Goal: Task Accomplishment & Management: Manage account settings

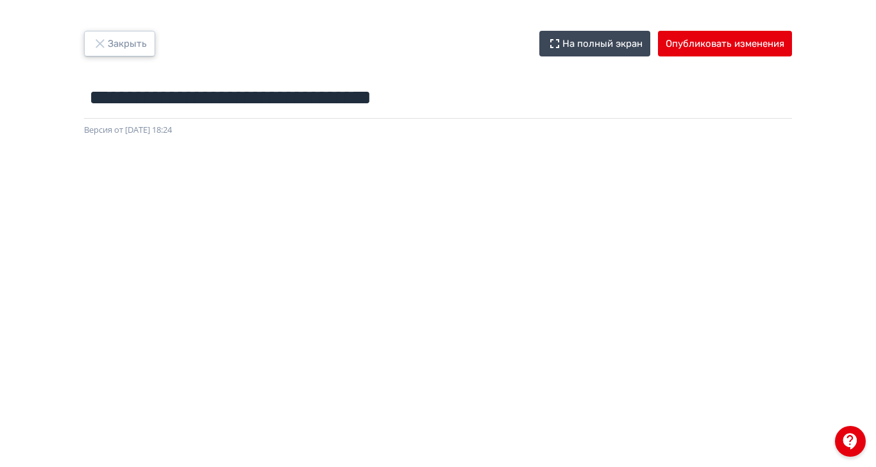
click at [108, 41] on icon "button" at bounding box center [99, 43] width 15 height 15
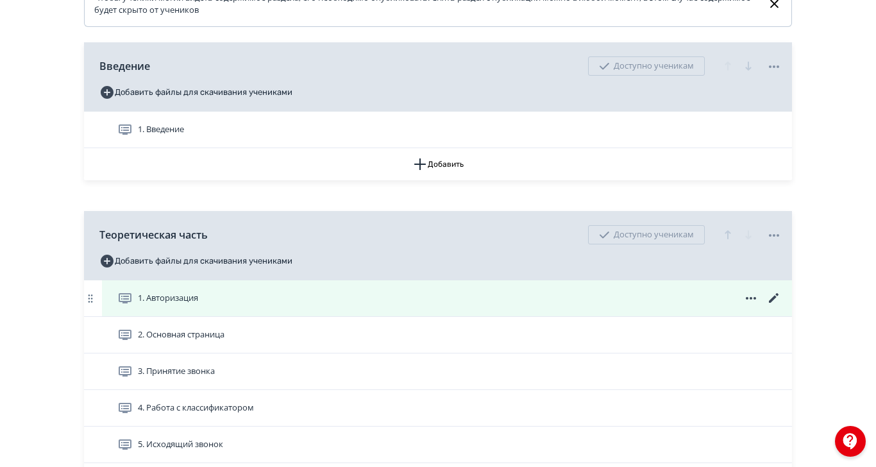
scroll to position [421, 0]
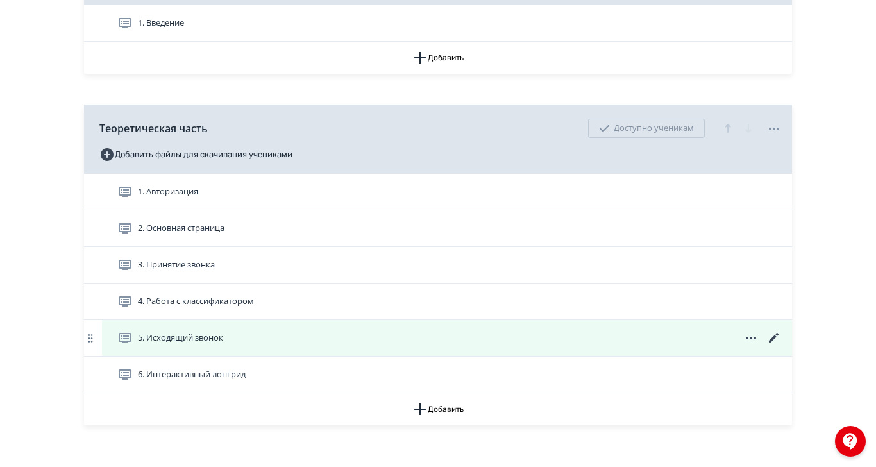
click at [782, 346] on icon at bounding box center [773, 337] width 15 height 15
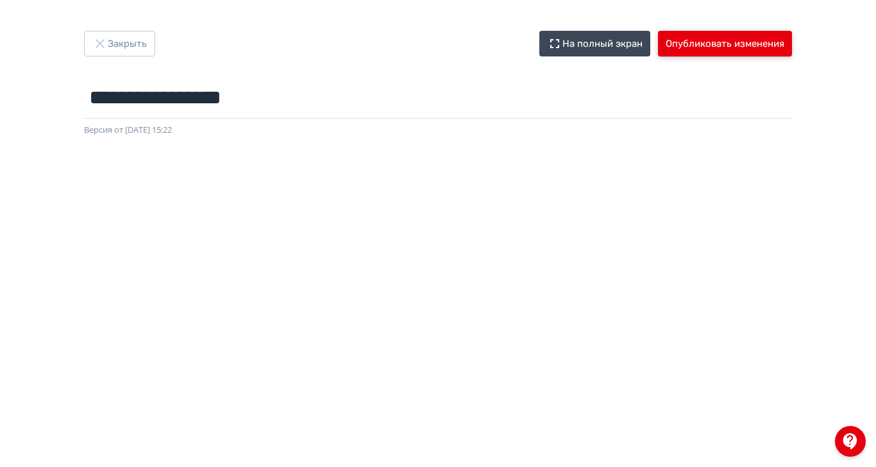
click at [792, 42] on button "Опубликовать изменения" at bounding box center [725, 44] width 134 height 26
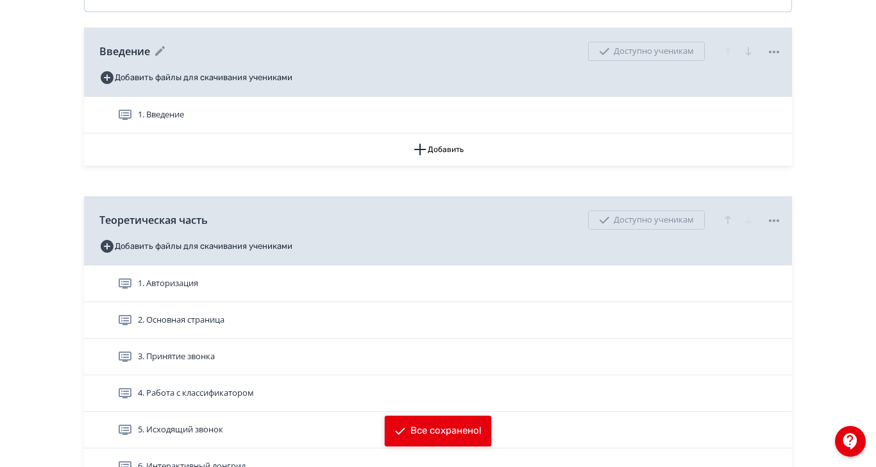
scroll to position [342, 0]
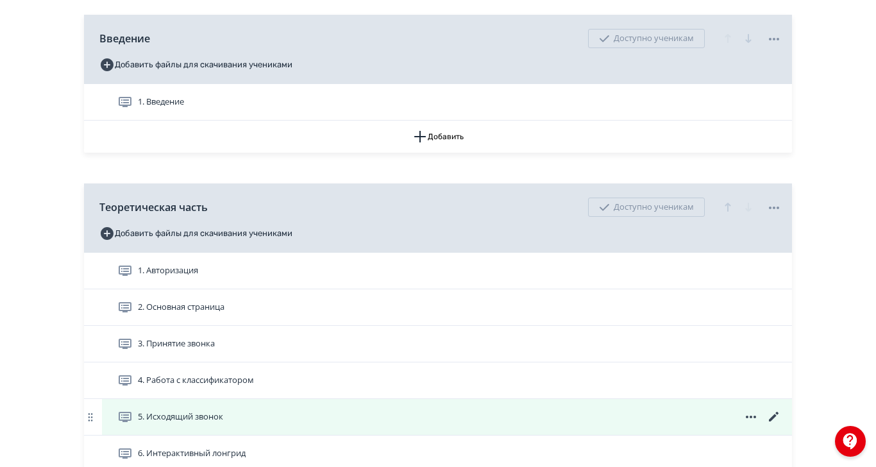
click at [228, 423] on span "5. Исходящий звонок" at bounding box center [172, 416] width 111 height 15
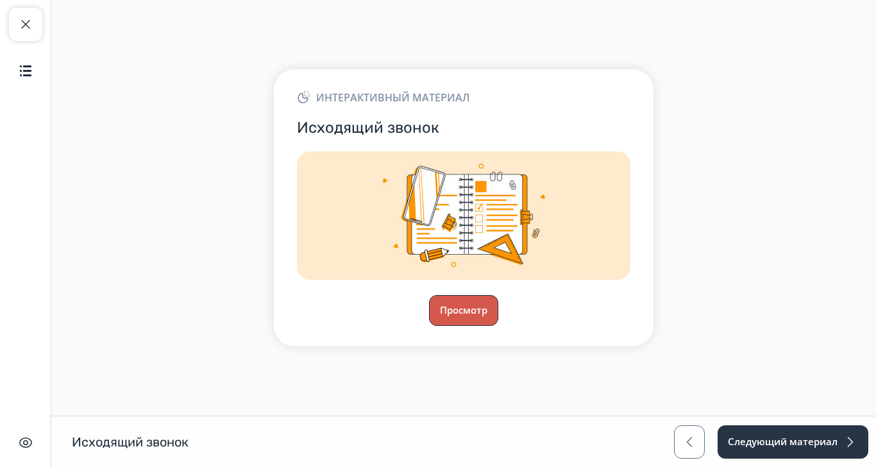
click at [498, 326] on button "Просмотр" at bounding box center [463, 310] width 69 height 31
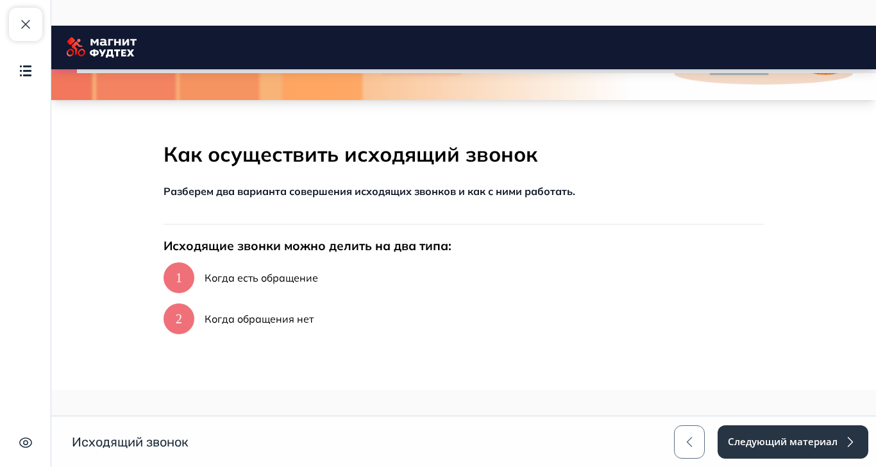
scroll to position [171, 0]
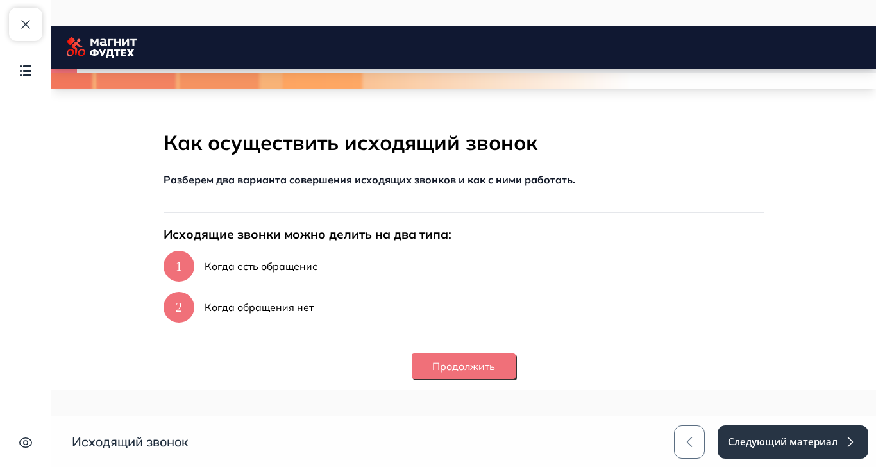
click at [516, 360] on button "Продолжить" at bounding box center [464, 366] width 104 height 26
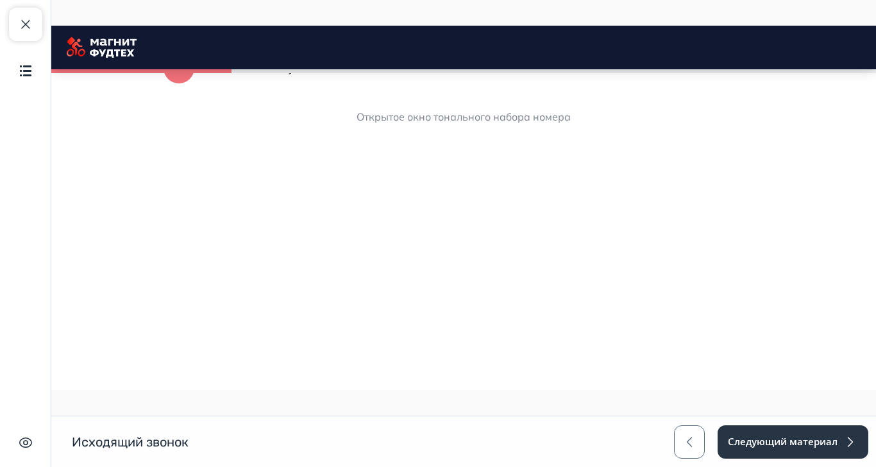
scroll to position [724, 0]
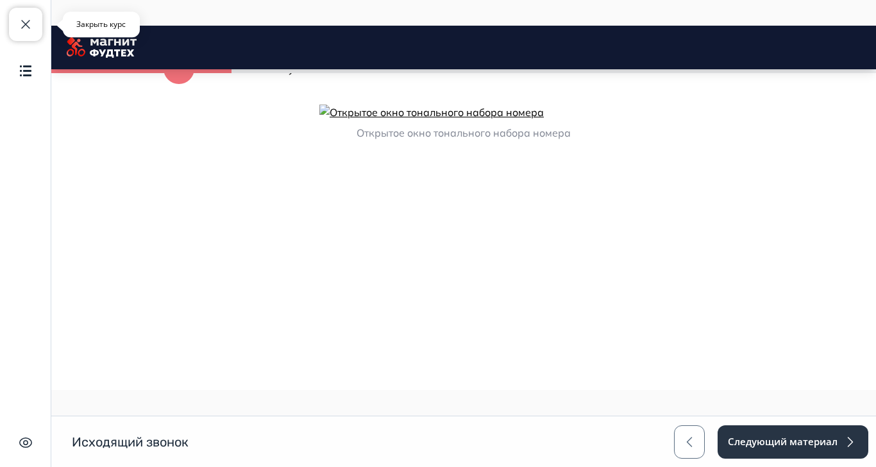
click at [13, 24] on button "Закрыть курс" at bounding box center [25, 24] width 33 height 33
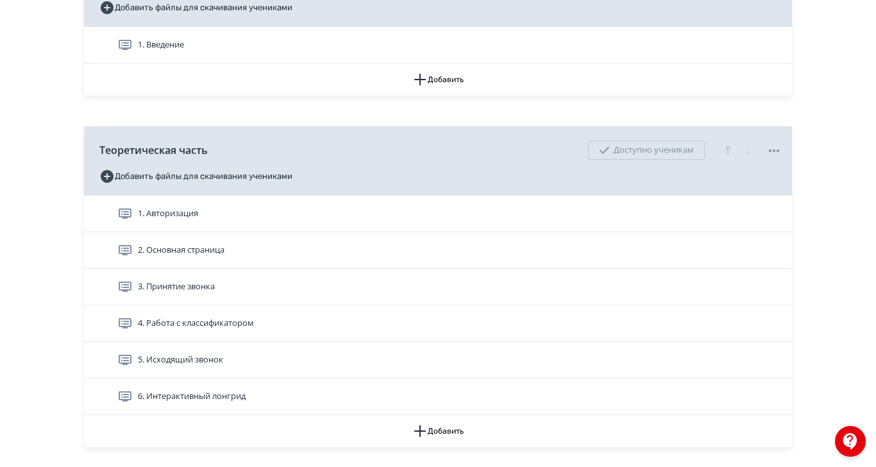
scroll to position [421, 0]
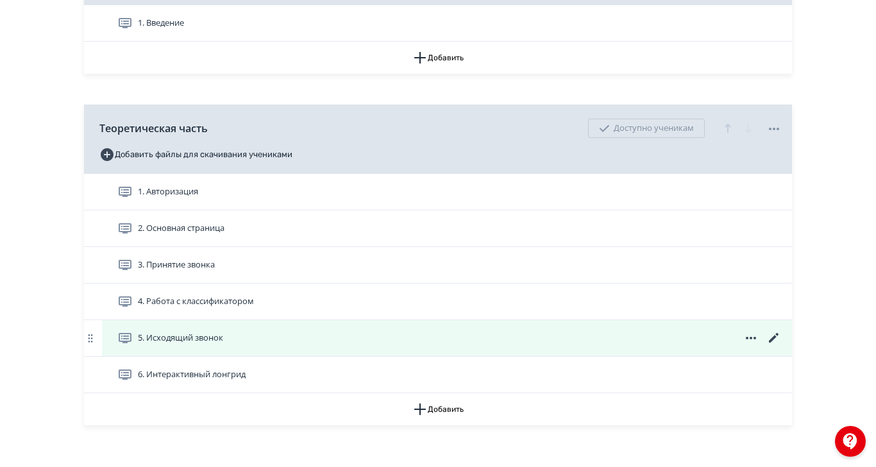
click at [782, 346] on icon at bounding box center [773, 337] width 15 height 15
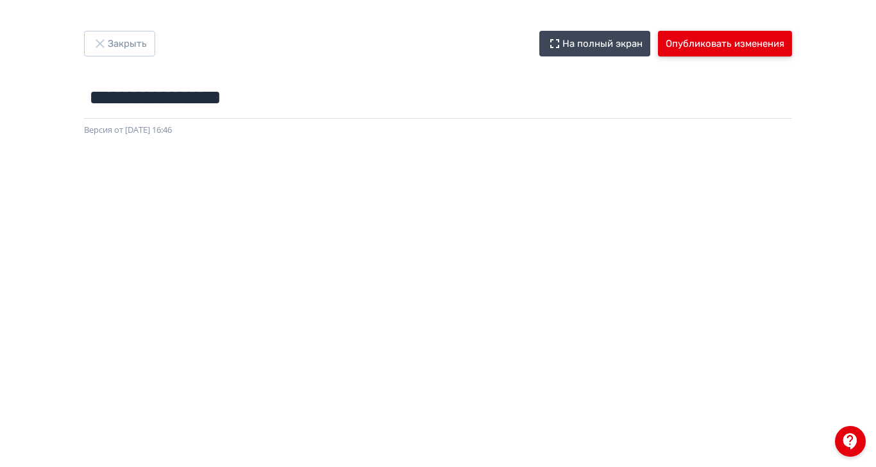
click at [792, 53] on button "Опубликовать изменения" at bounding box center [725, 44] width 134 height 26
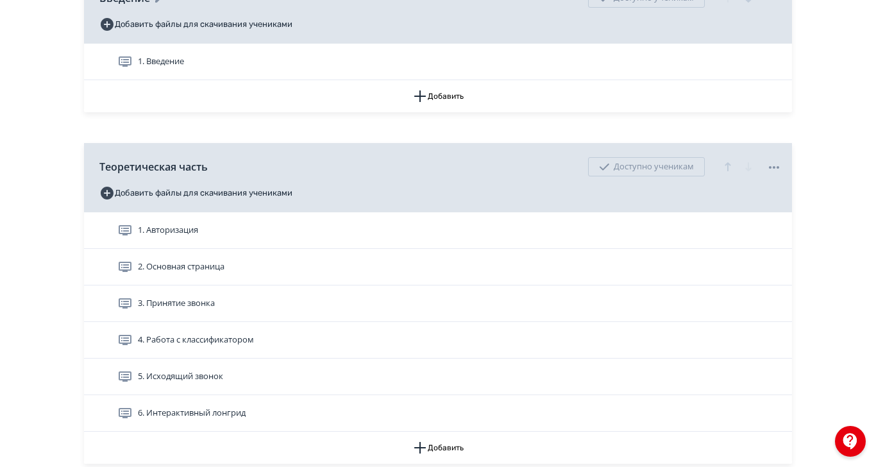
scroll to position [421, 0]
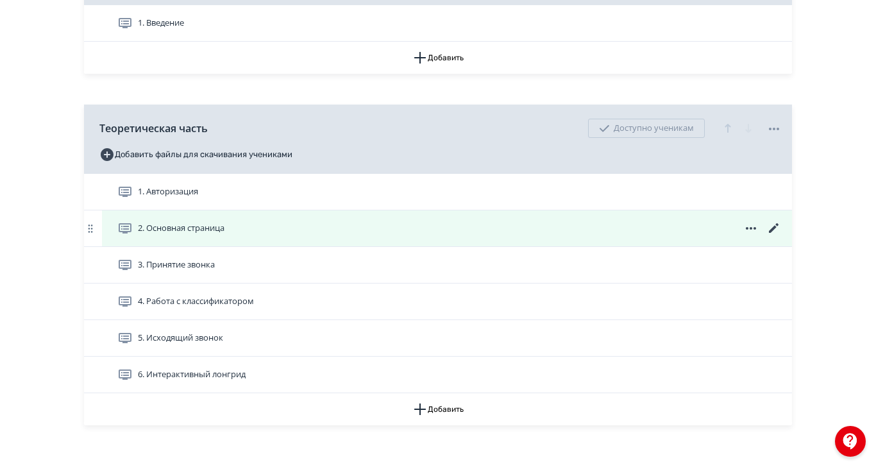
click at [782, 236] on icon at bounding box center [773, 228] width 15 height 15
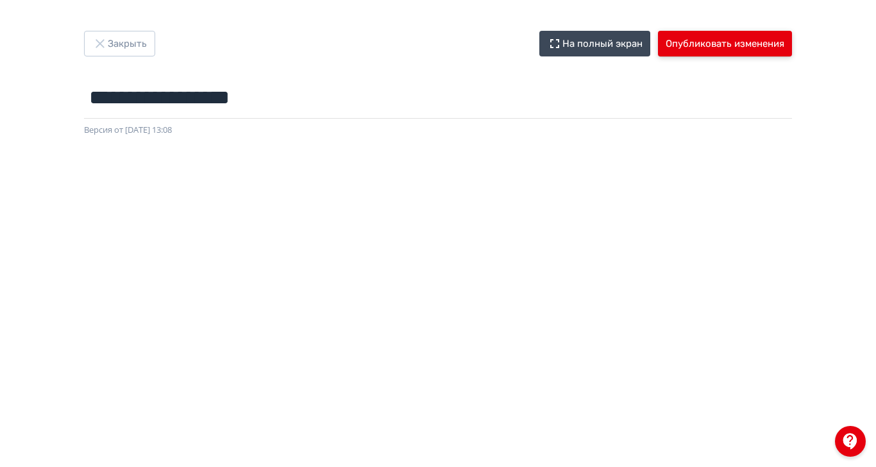
click at [792, 40] on button "Опубликовать изменения" at bounding box center [725, 44] width 134 height 26
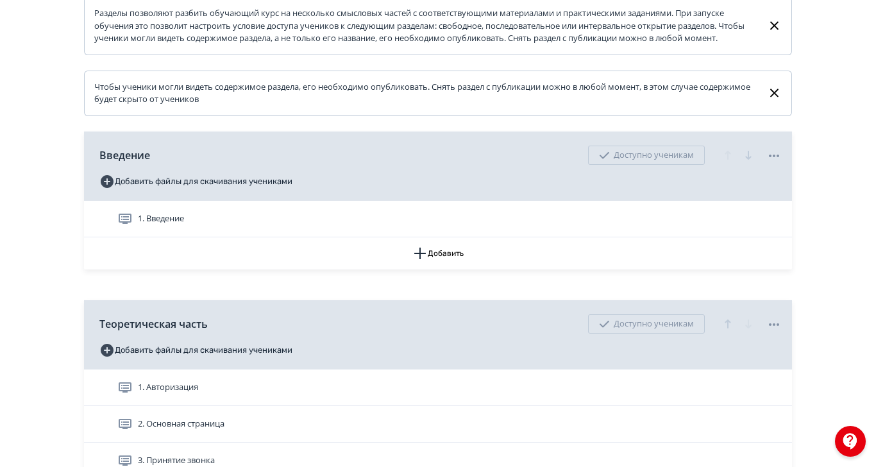
scroll to position [341, 0]
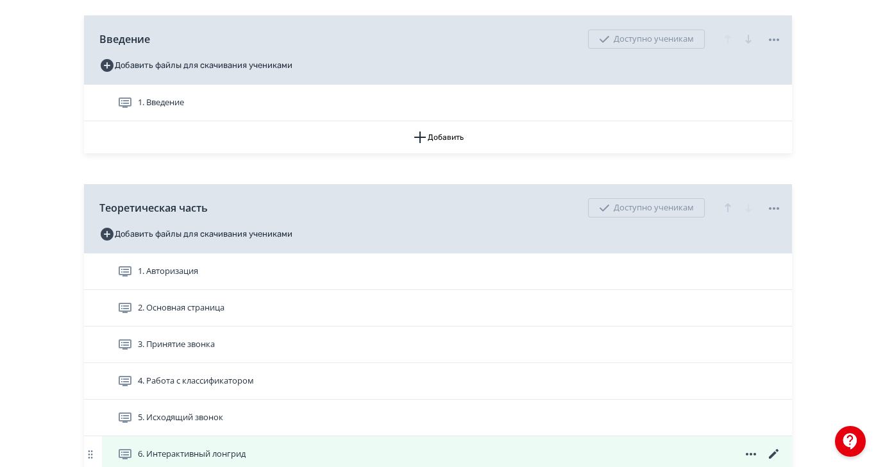
click at [779, 459] on icon at bounding box center [774, 454] width 10 height 10
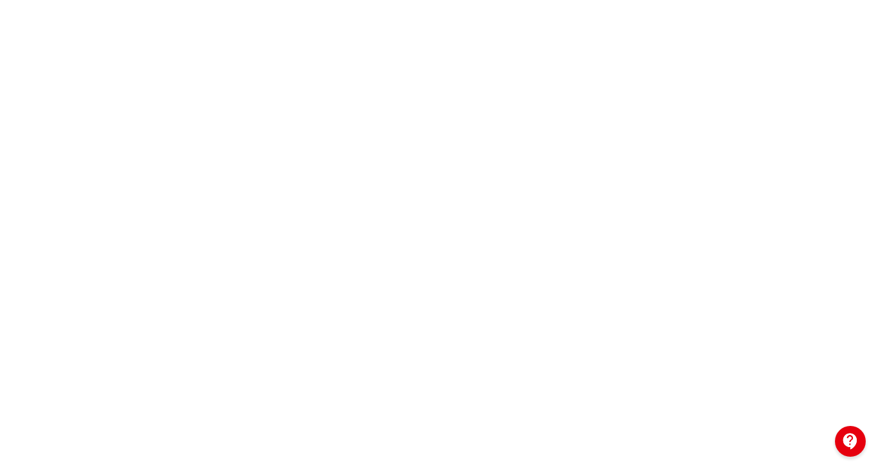
scroll to position [196, 0]
